Goal: Use online tool/utility: Utilize a website feature to perform a specific function

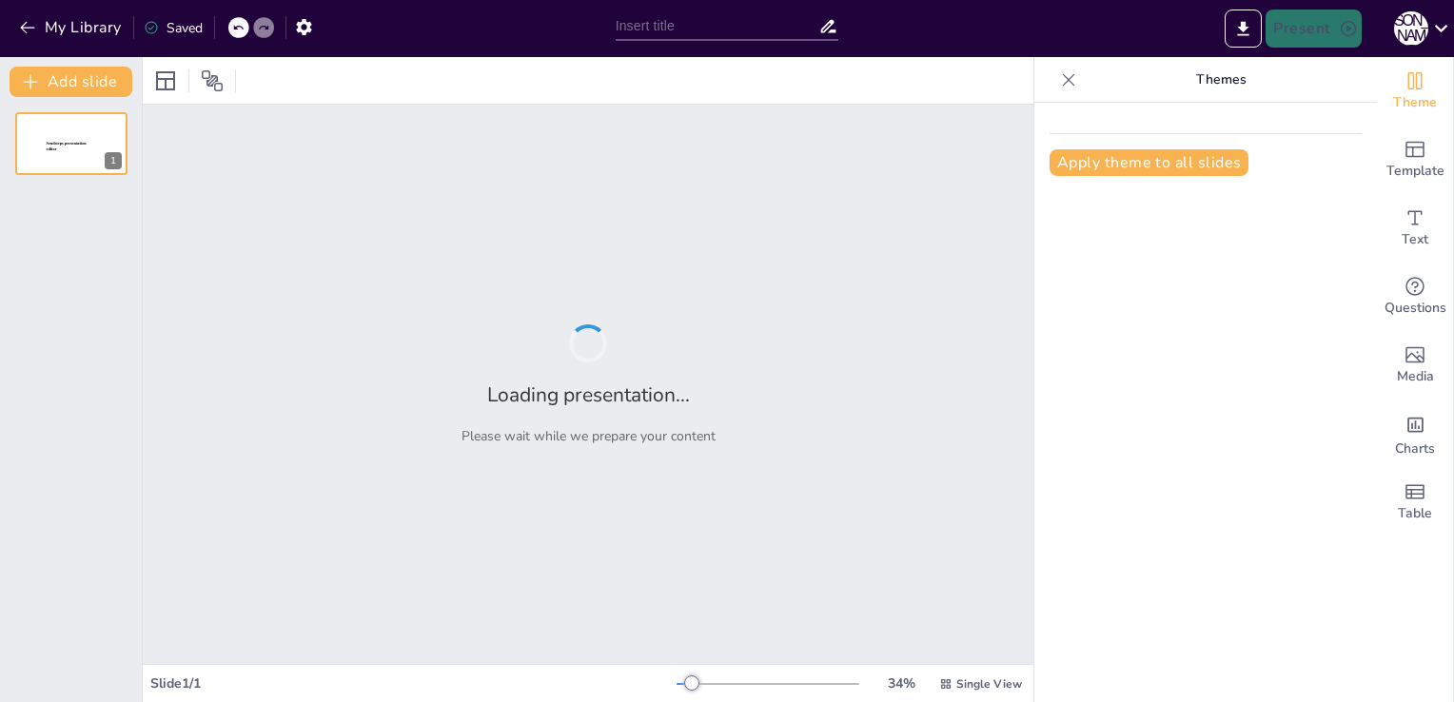
type input "Imported Language_Central_Pitch_Presentation.pptx"
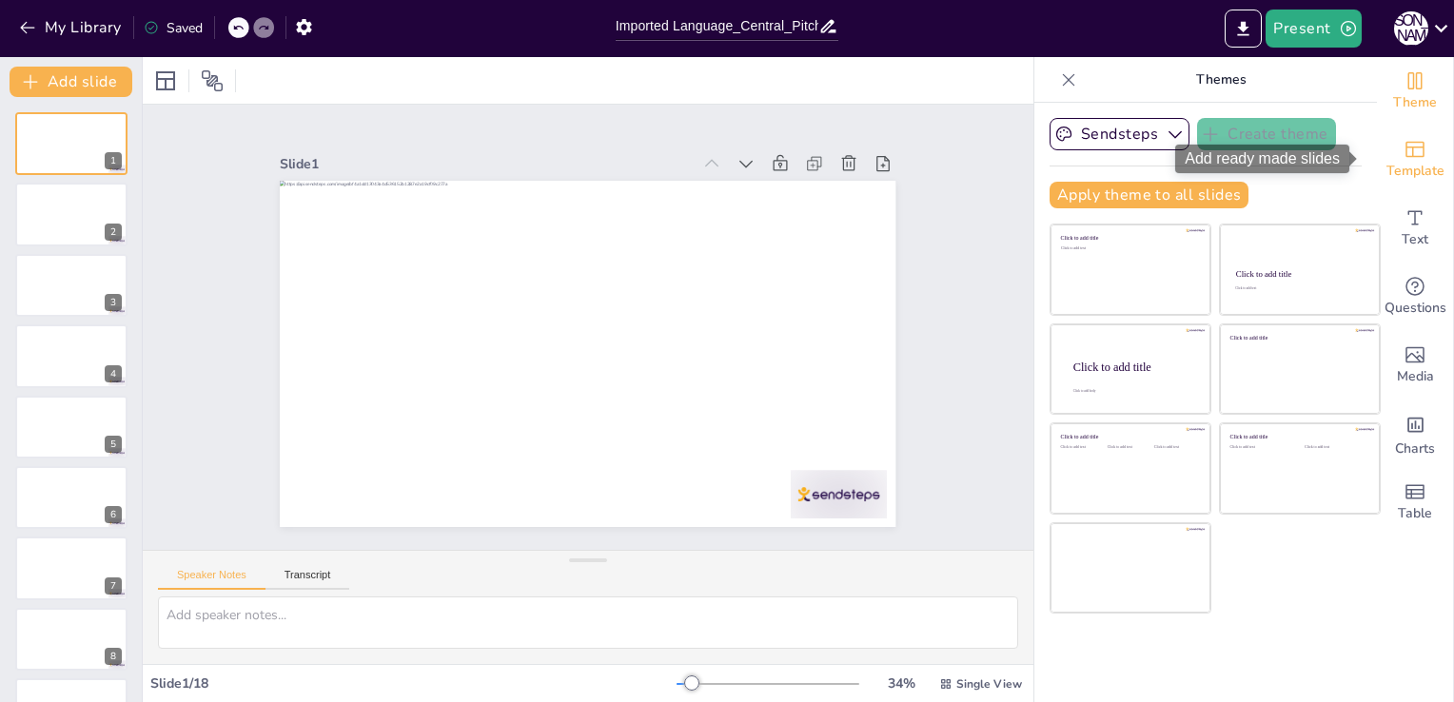
click at [1404, 166] on span "Template" at bounding box center [1415, 171] width 58 height 21
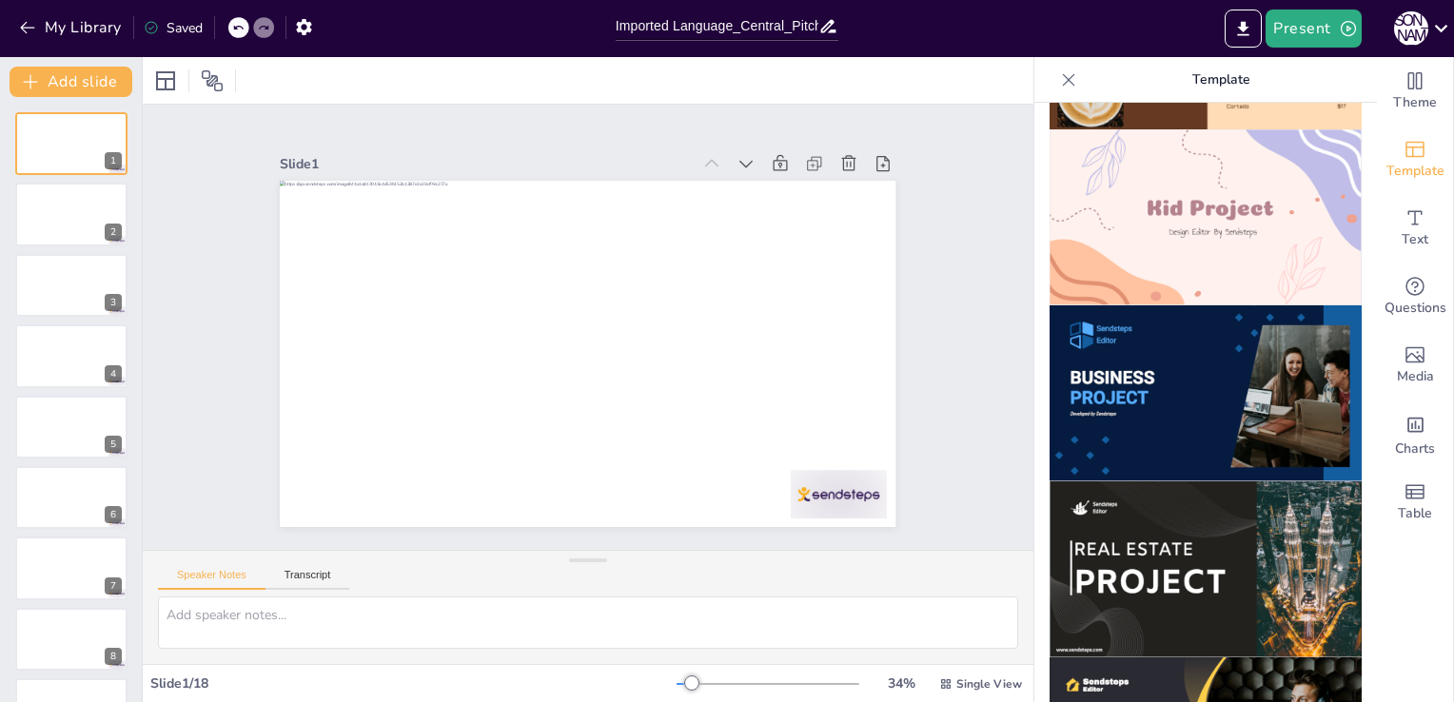
scroll to position [1396, 0]
click at [1138, 481] on img at bounding box center [1205, 568] width 312 height 176
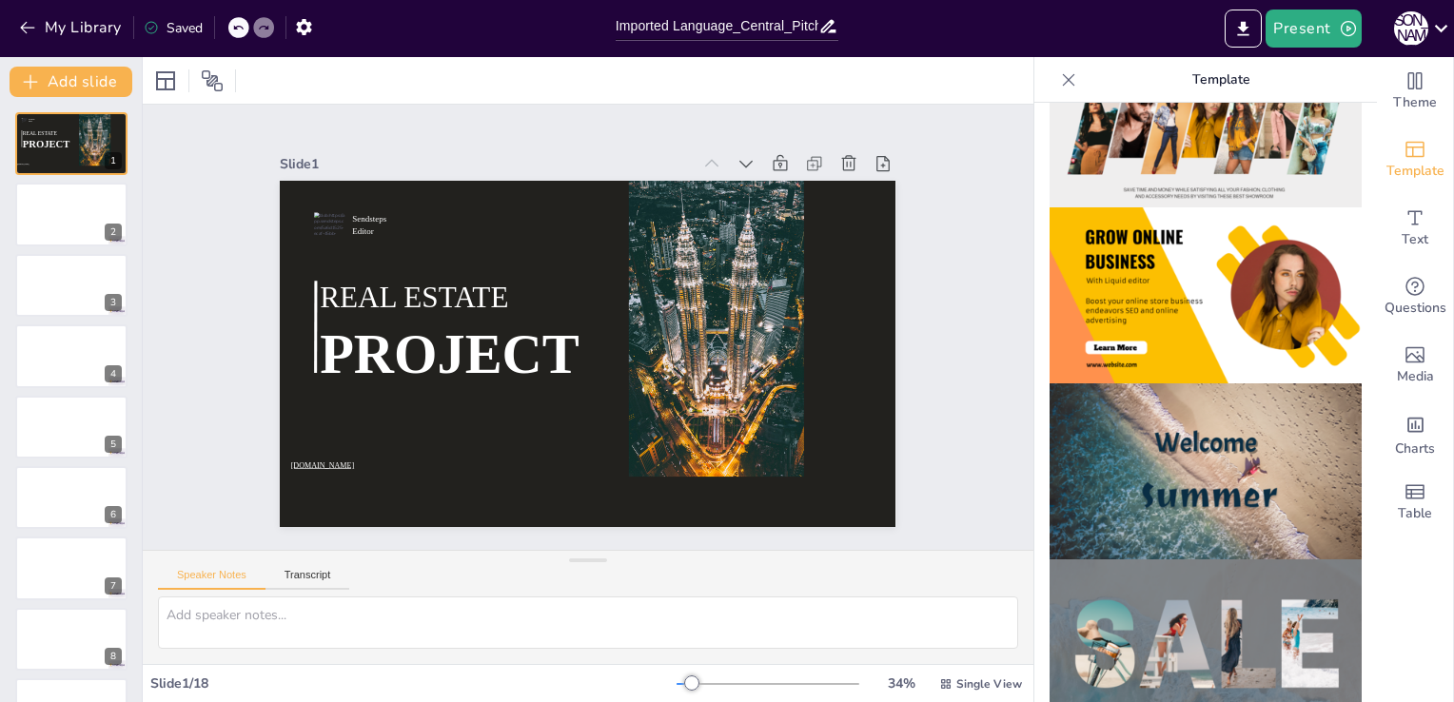
scroll to position [0, 0]
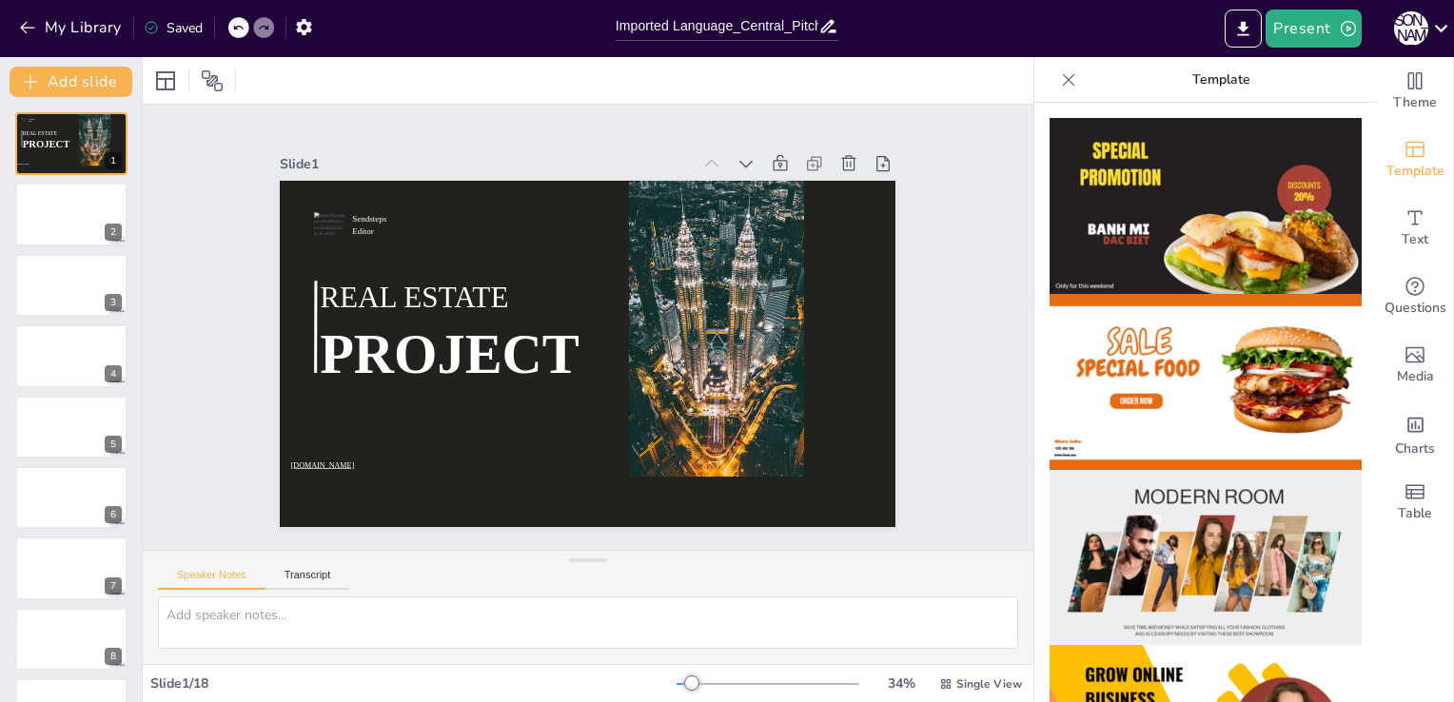
click at [1059, 82] on icon at bounding box center [1068, 79] width 19 height 19
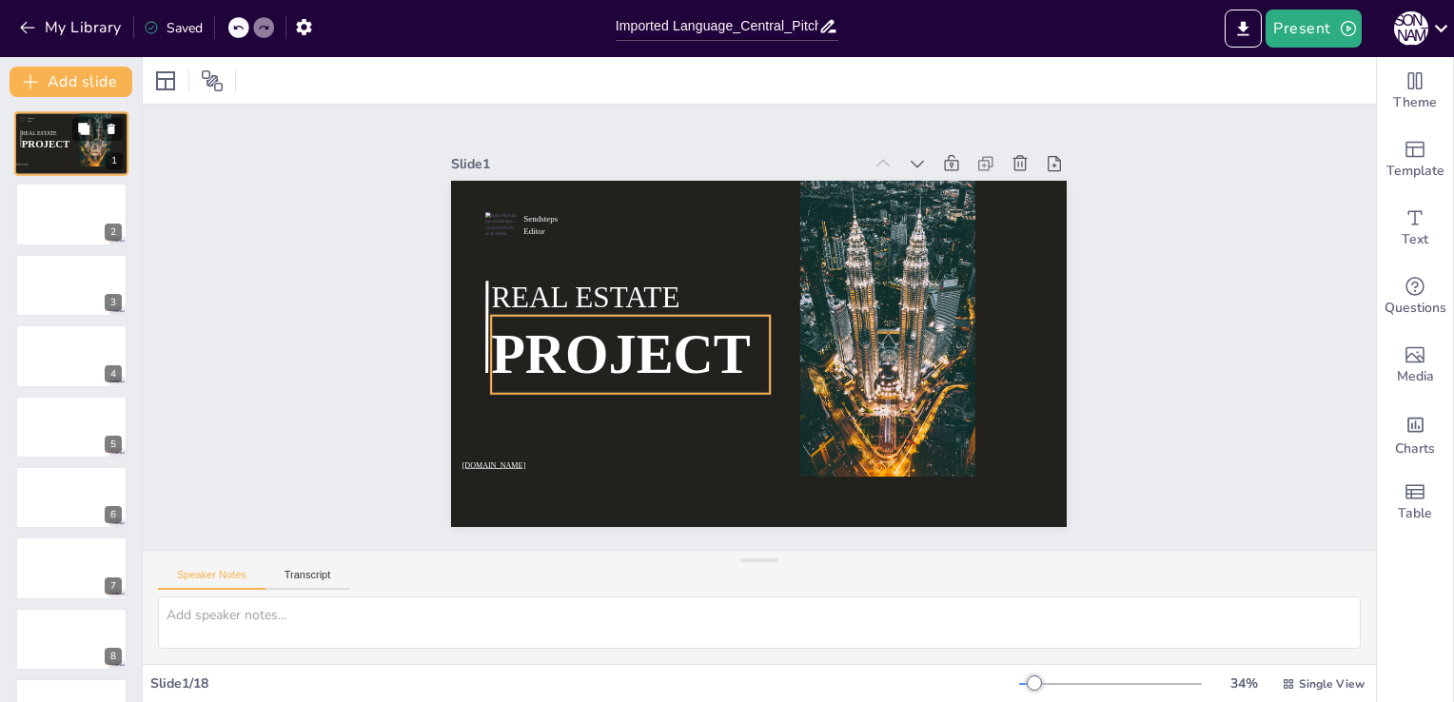
click at [53, 147] on span "PROJECT" at bounding box center [46, 143] width 49 height 11
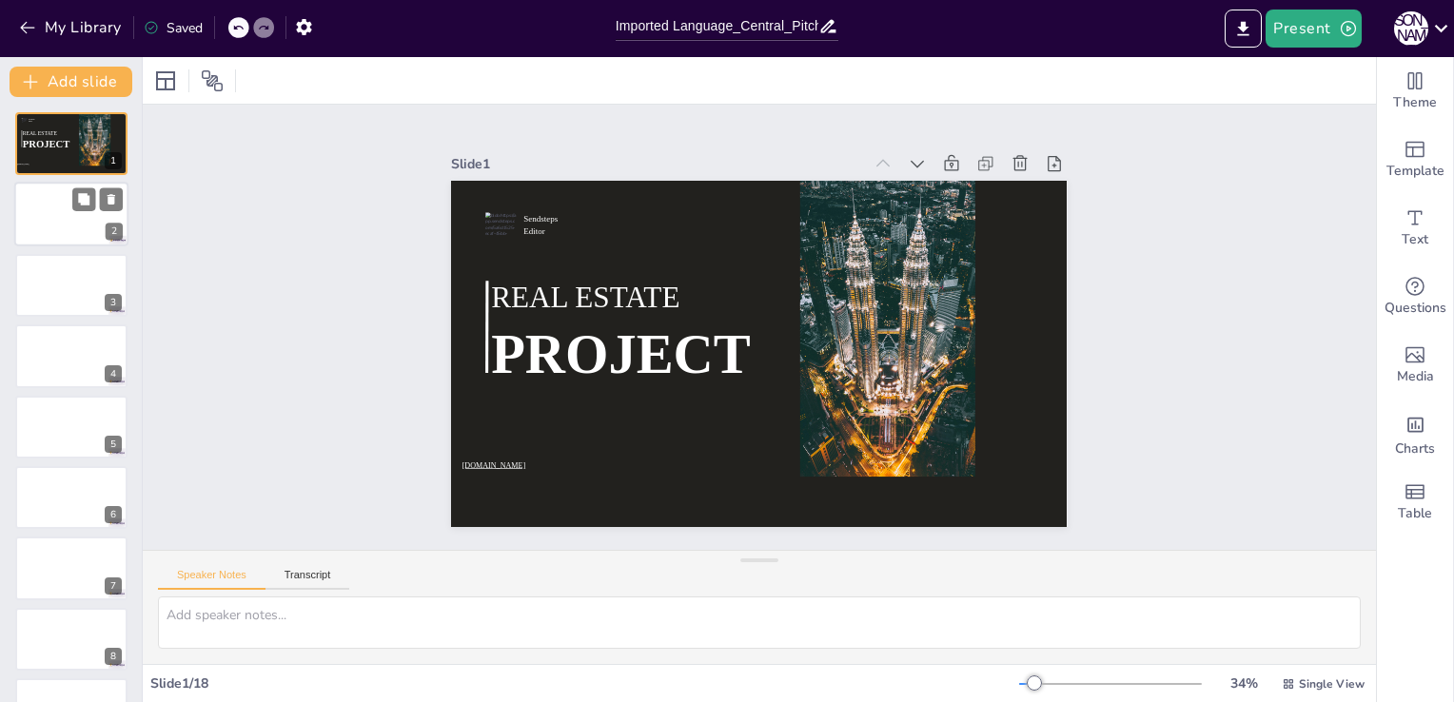
click at [74, 230] on div at bounding box center [71, 215] width 114 height 65
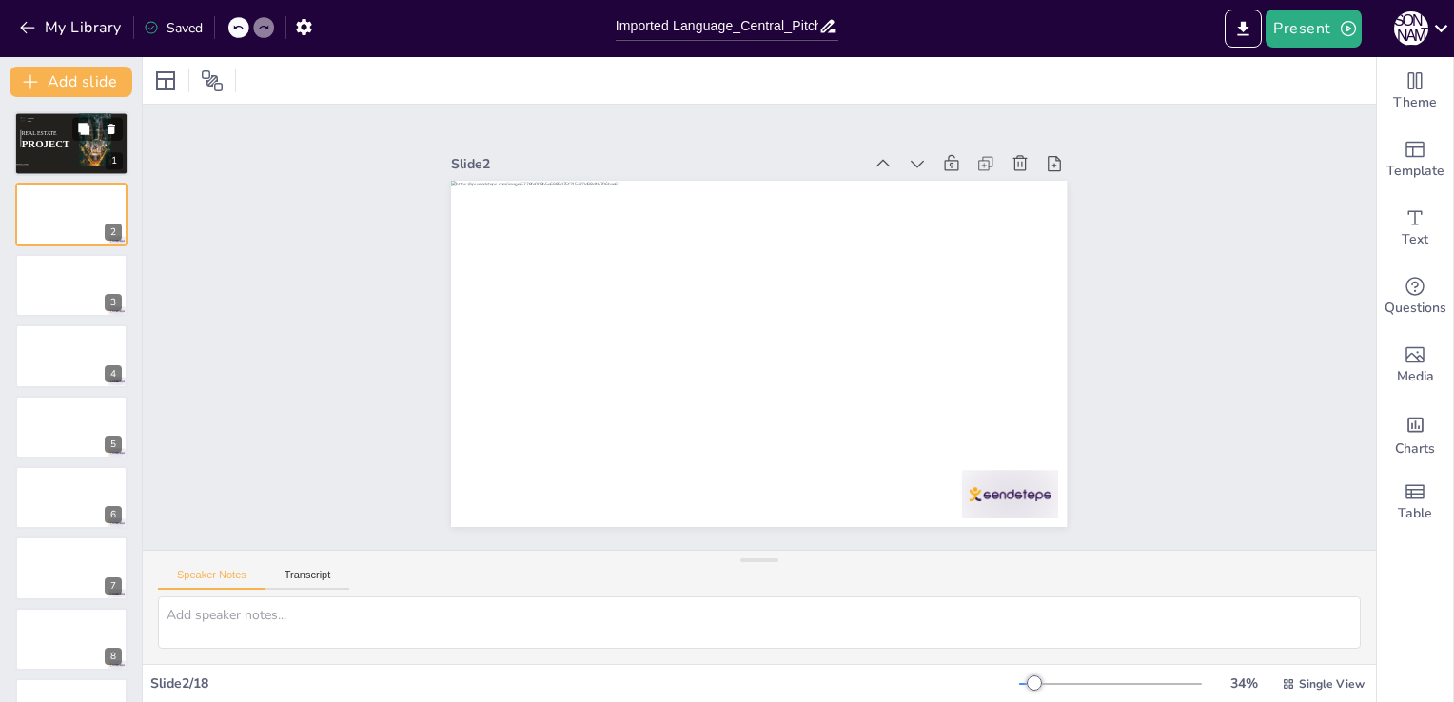
click at [75, 157] on div at bounding box center [71, 143] width 114 height 65
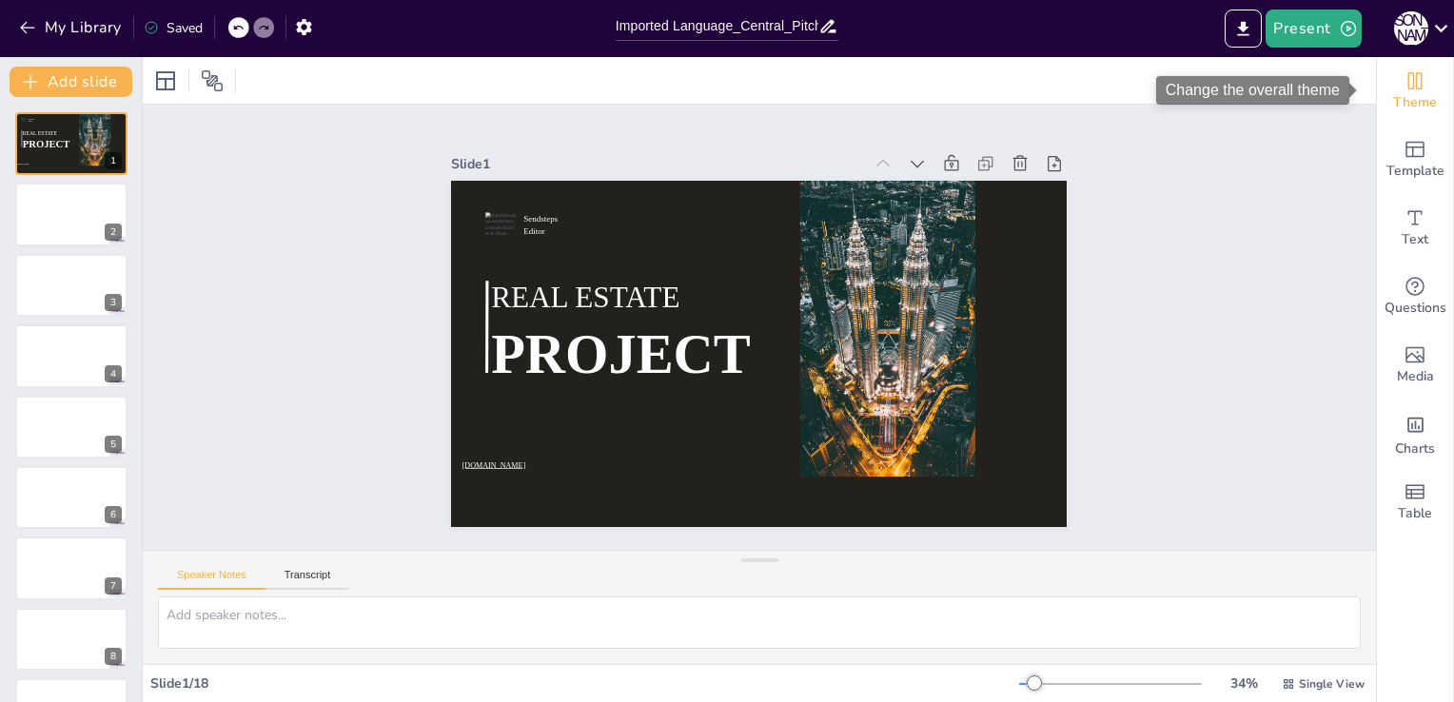
click at [1404, 82] on icon "Change the overall theme" at bounding box center [1414, 80] width 23 height 23
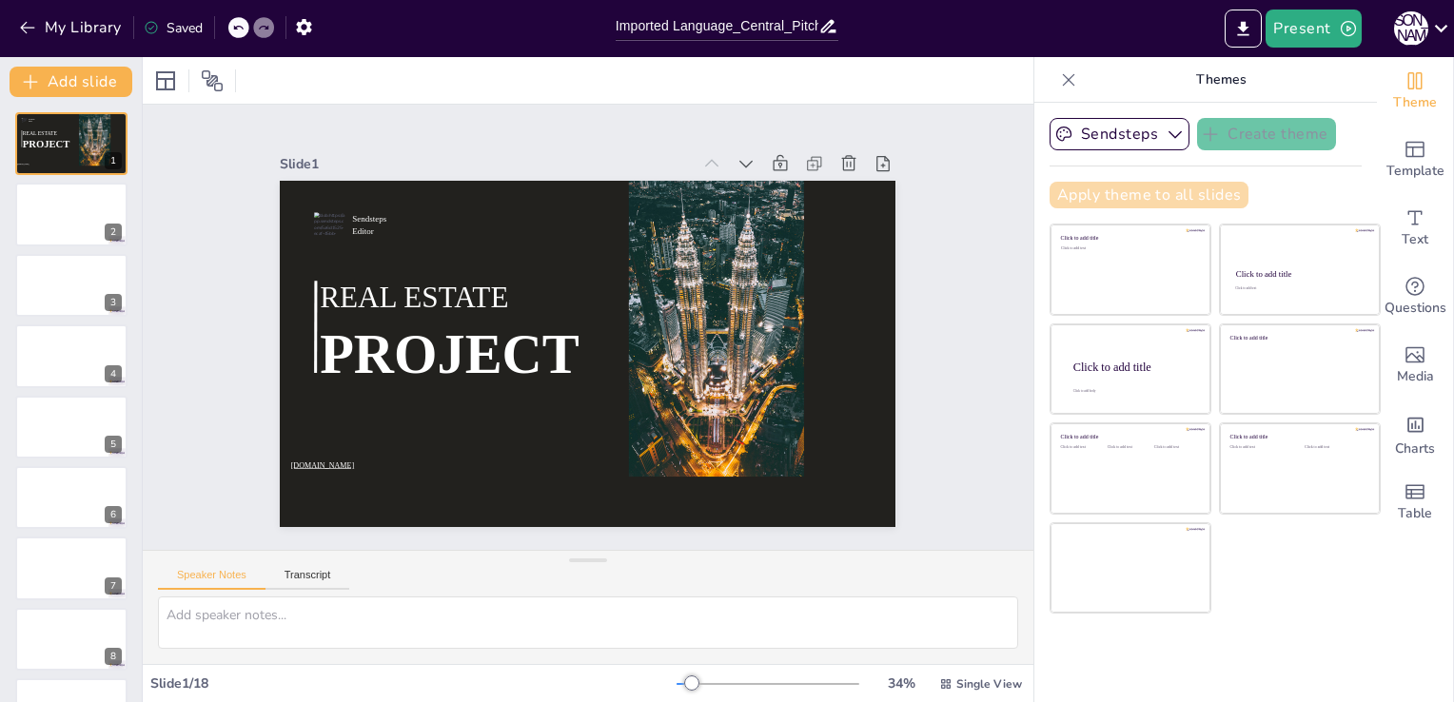
click at [1123, 200] on button "Apply theme to all slides" at bounding box center [1148, 195] width 199 height 27
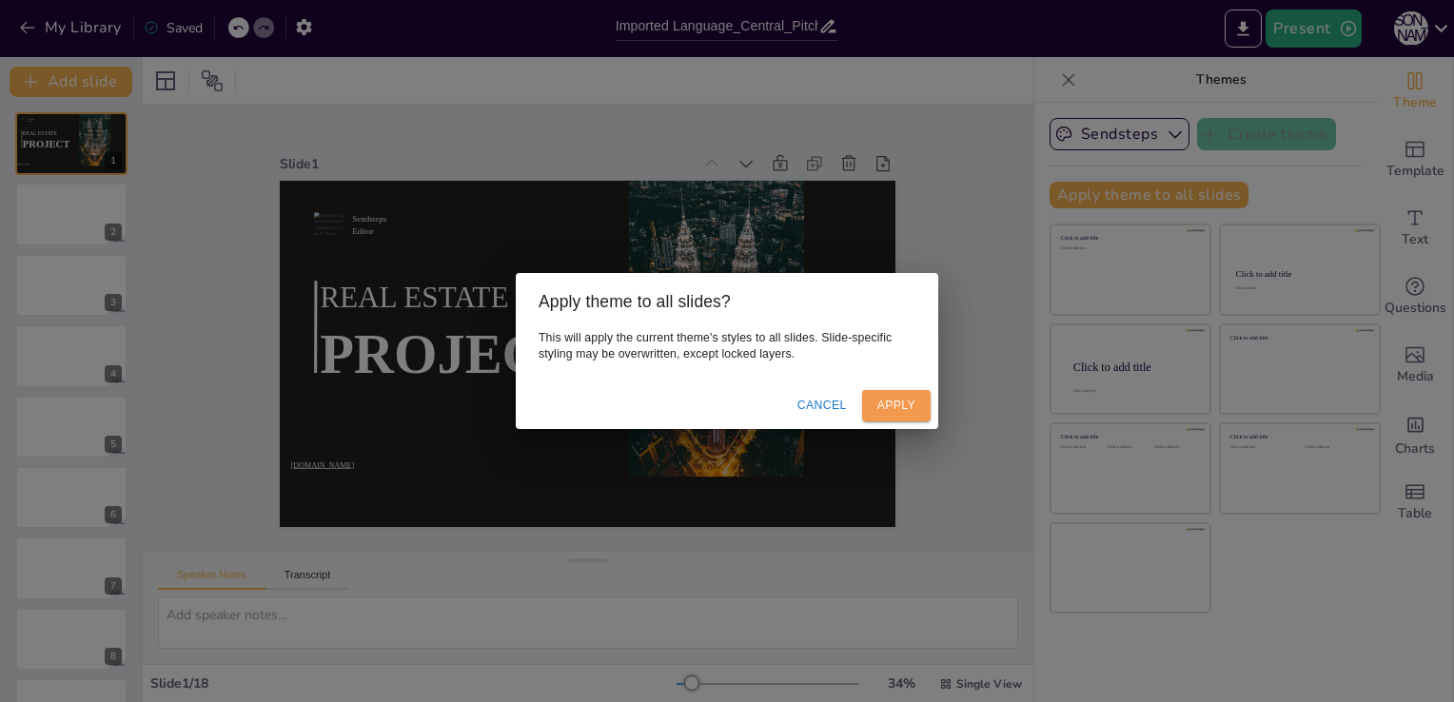
click at [906, 404] on button "Apply" at bounding box center [896, 405] width 69 height 31
